Goal: Check status: Check status

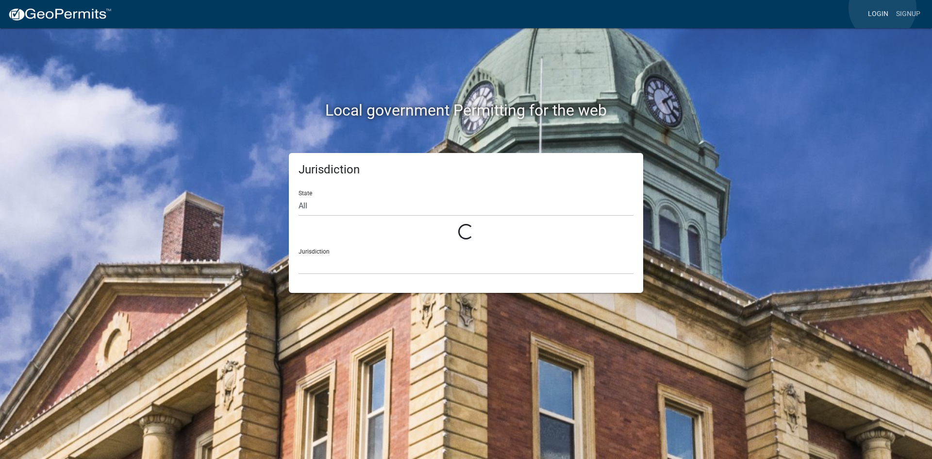
click at [883, 8] on link "Login" at bounding box center [878, 14] width 28 height 18
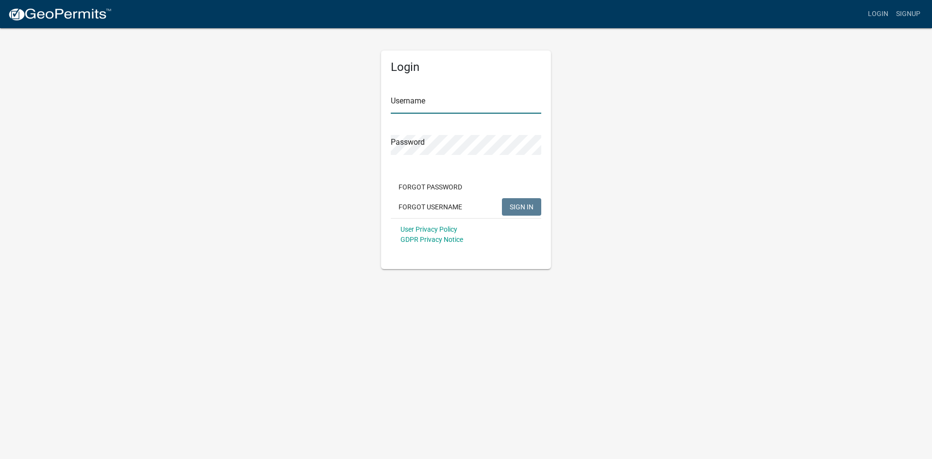
type input "[PERSON_NAME]"
click at [515, 205] on span "SIGN IN" at bounding box center [522, 207] width 24 height 8
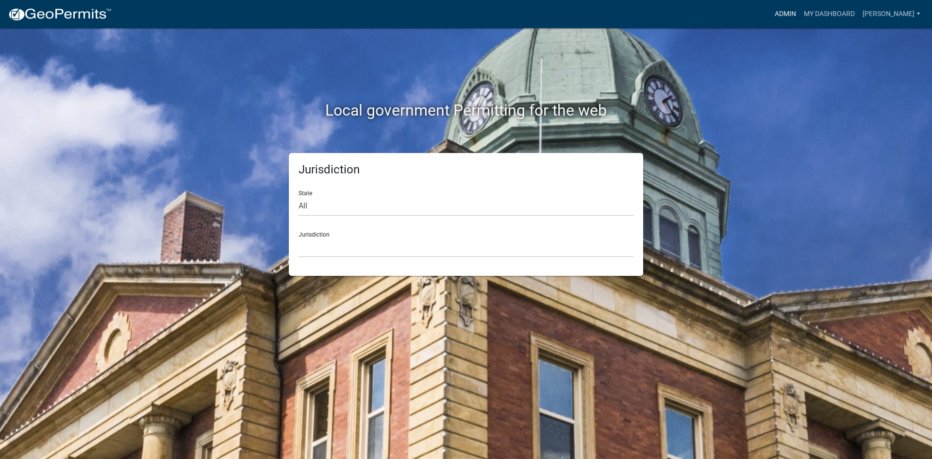
click at [800, 16] on link "Admin" at bounding box center [785, 14] width 29 height 18
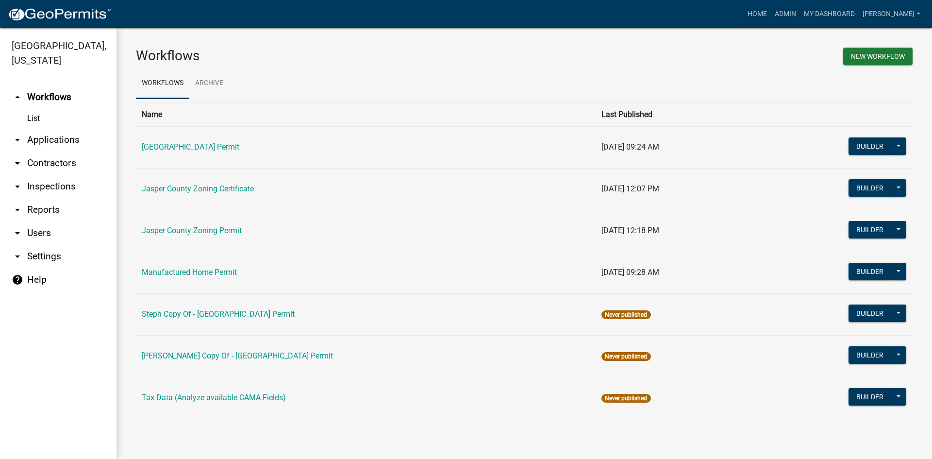
click at [52, 138] on link "arrow_drop_down Applications" at bounding box center [58, 139] width 117 height 23
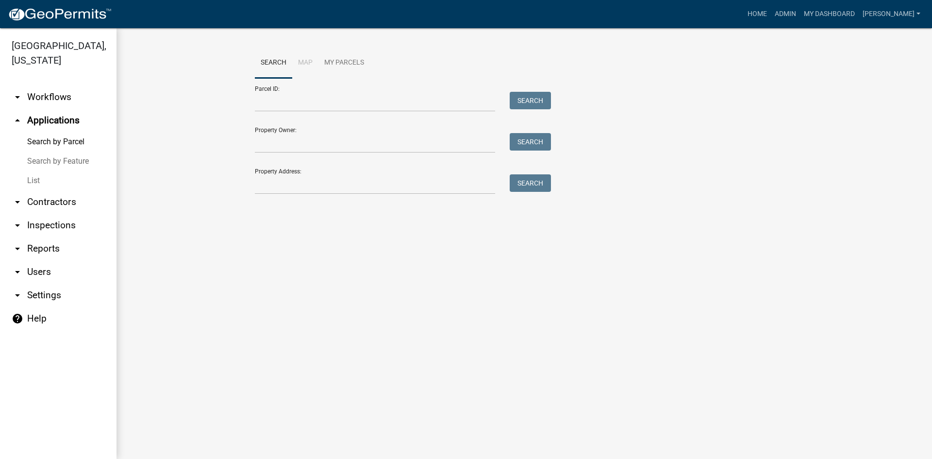
click at [41, 182] on link "List" at bounding box center [58, 180] width 117 height 19
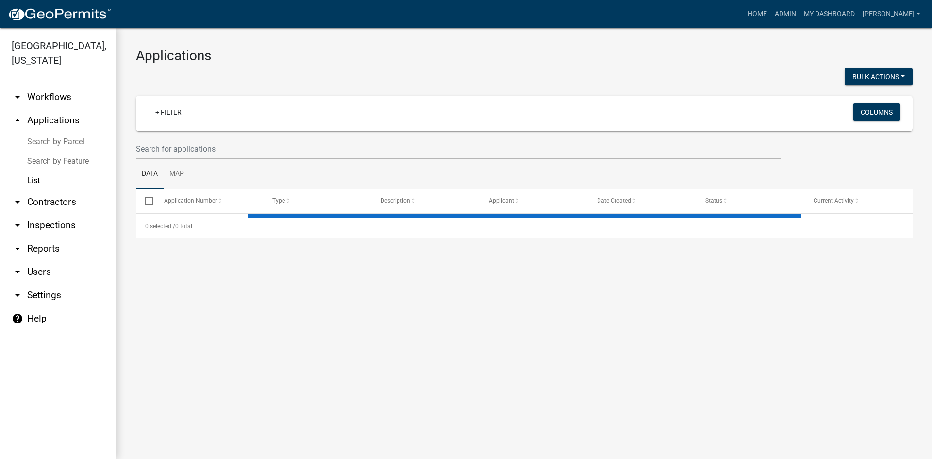
select select "3: 100"
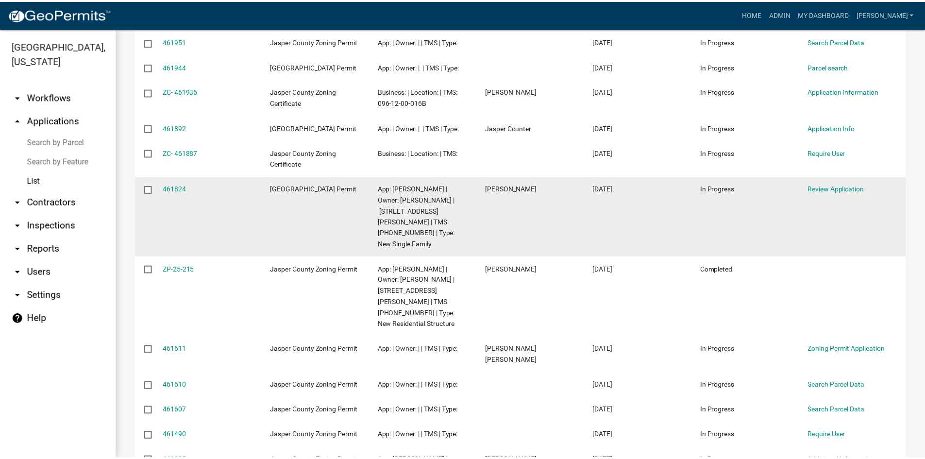
scroll to position [389, 0]
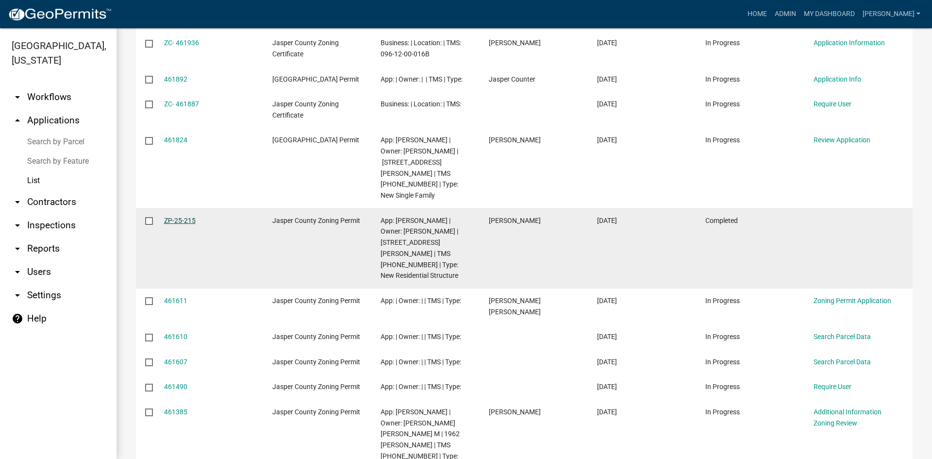
click at [191, 224] on link "ZP-25-215" at bounding box center [180, 221] width 32 height 8
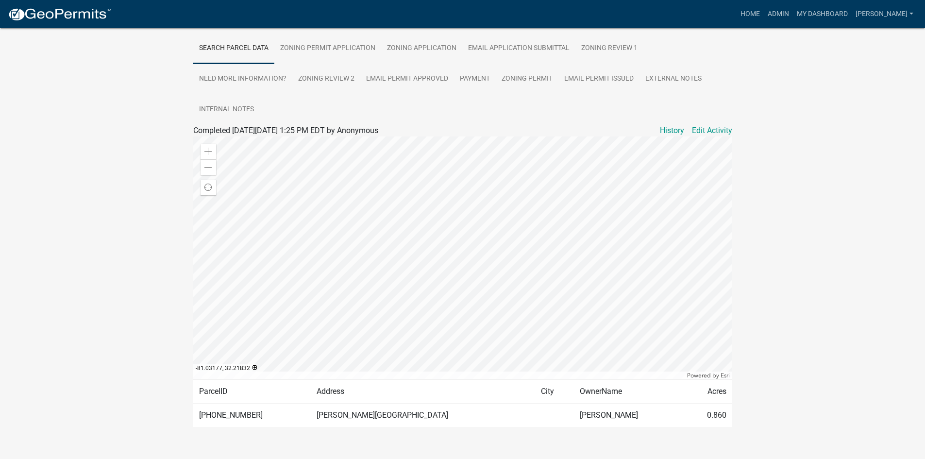
scroll to position [194, 0]
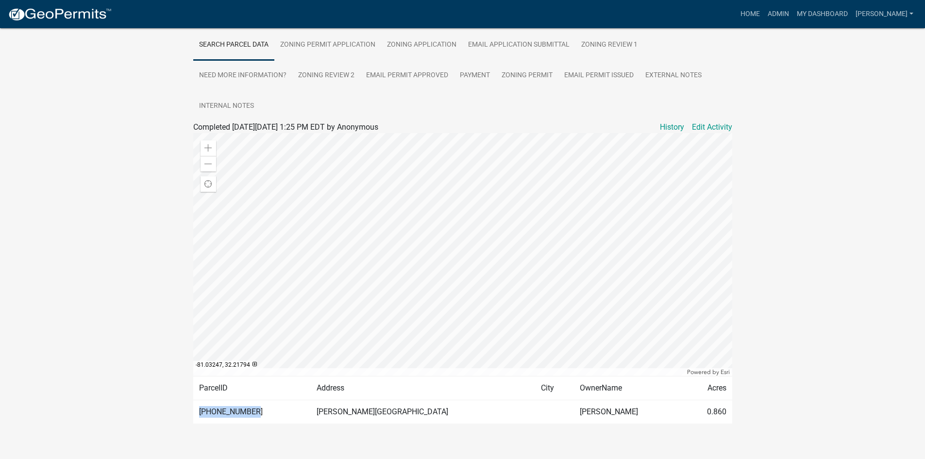
drag, startPoint x: 201, startPoint y: 413, endPoint x: 250, endPoint y: 414, distance: 49.5
click at [250, 414] on td "[PHONE_NUMBER]" at bounding box center [252, 412] width 118 height 24
copy td "[PHONE_NUMBER]"
